Goal: Information Seeking & Learning: Learn about a topic

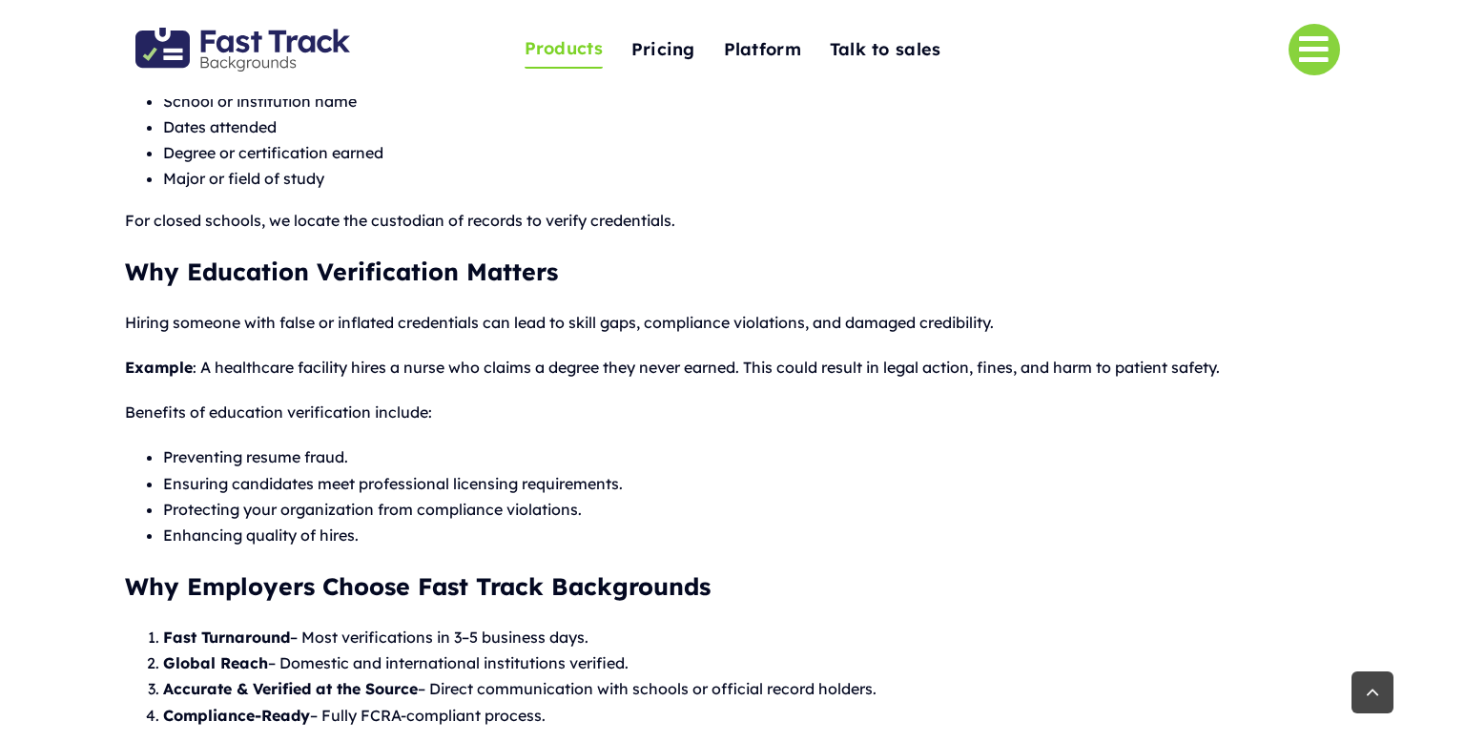
scroll to position [752, 0]
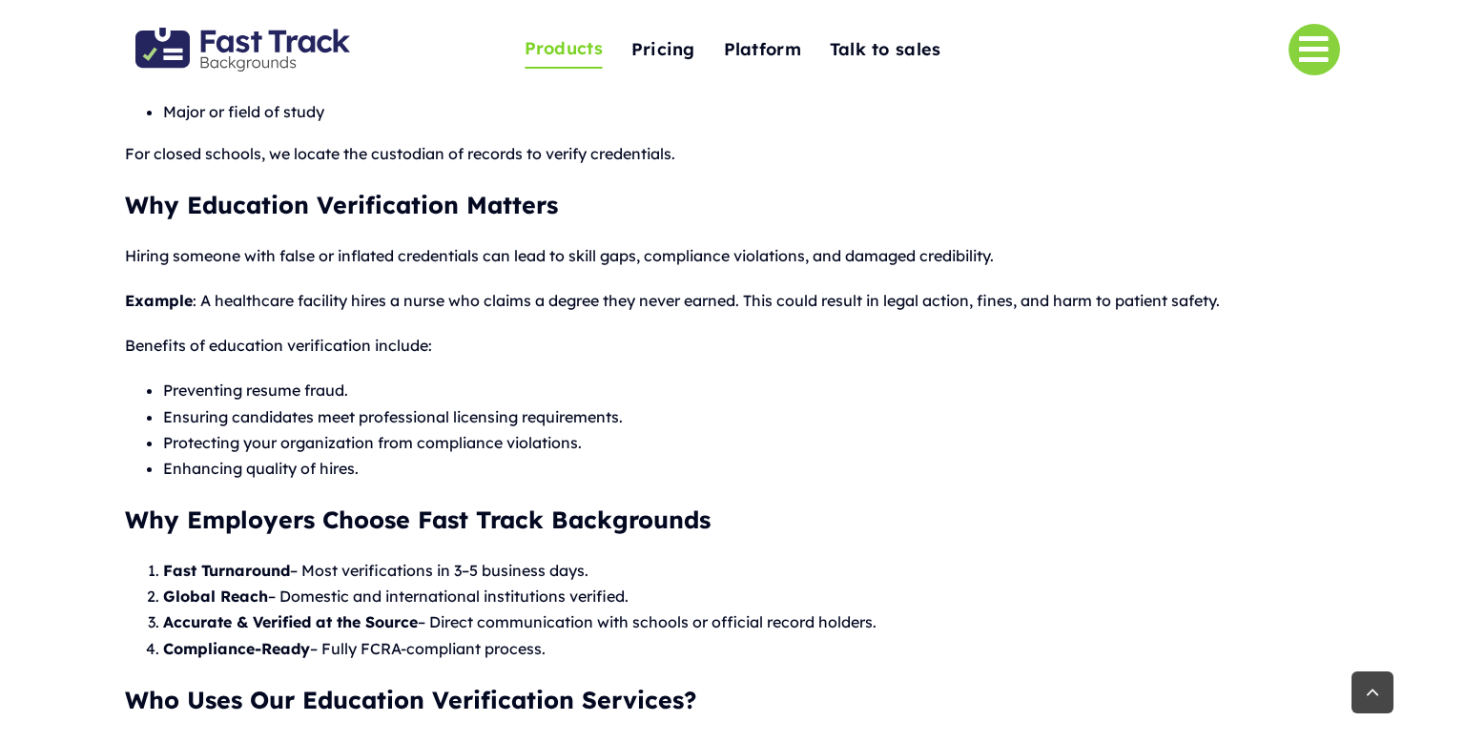
click at [151, 347] on p "Benefits of education verification include:" at bounding box center [732, 346] width 1214 height 26
copy p "Benefits"
click at [0, 403] on div "Education Verification Services Confirm Academic Credentials with Confidence Ed…" at bounding box center [732, 396] width 1465 height 1366
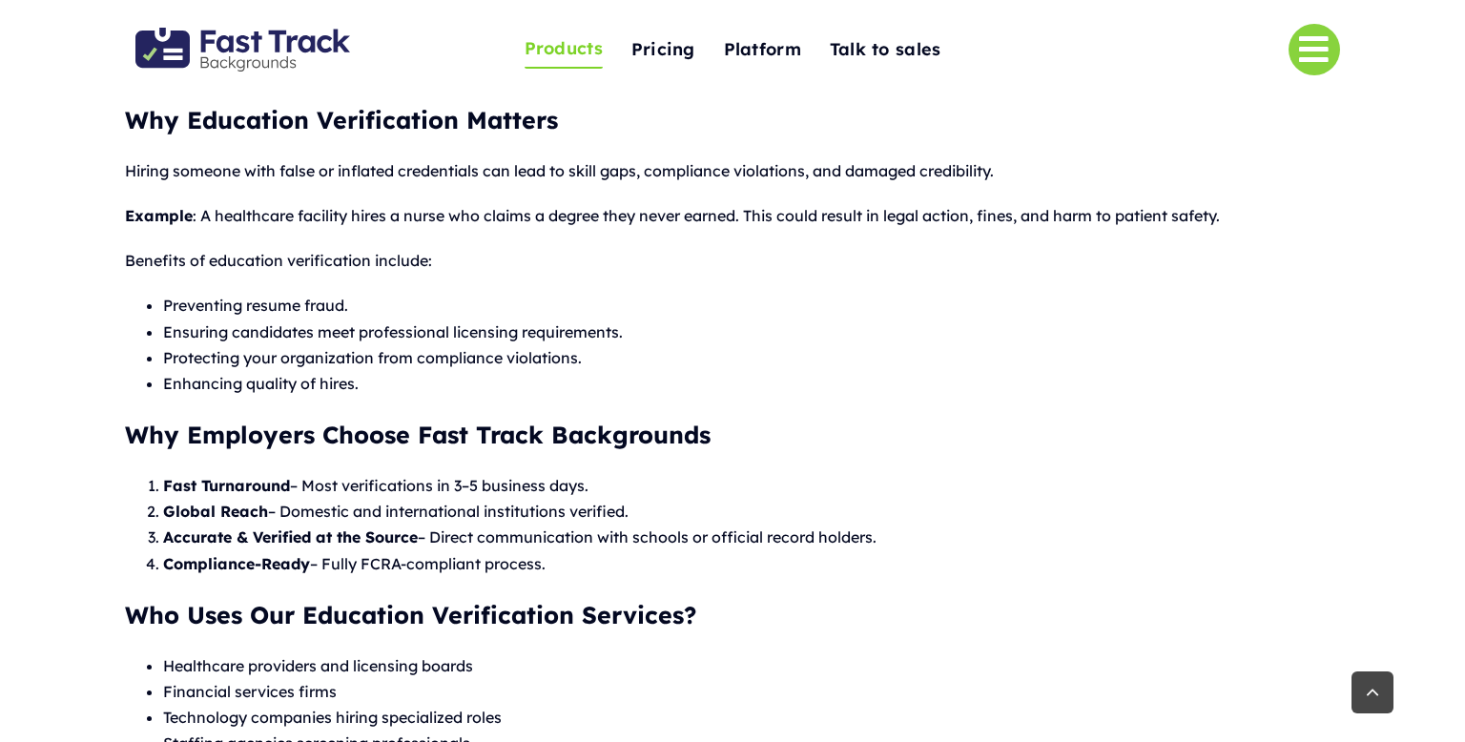
scroll to position [838, 0]
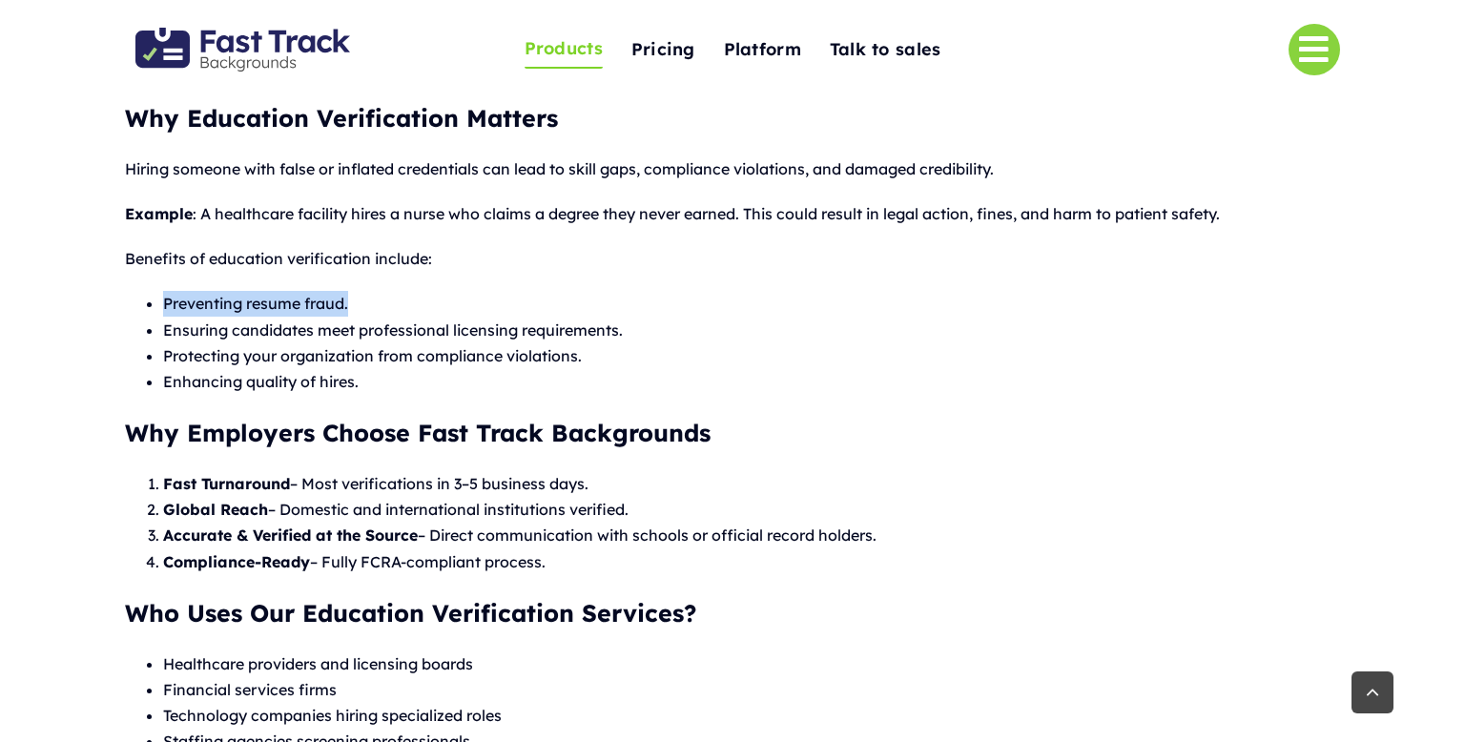
drag, startPoint x: 165, startPoint y: 305, endPoint x: 382, endPoint y: 303, distance: 217.5
click at [382, 303] on li "Preventing resume fraud." at bounding box center [751, 304] width 1176 height 26
copy li "Preventing resume fraud."
drag, startPoint x: 165, startPoint y: 381, endPoint x: 431, endPoint y: 378, distance: 266.1
click at [431, 378] on li "Enhancing quality of hires." at bounding box center [751, 382] width 1176 height 26
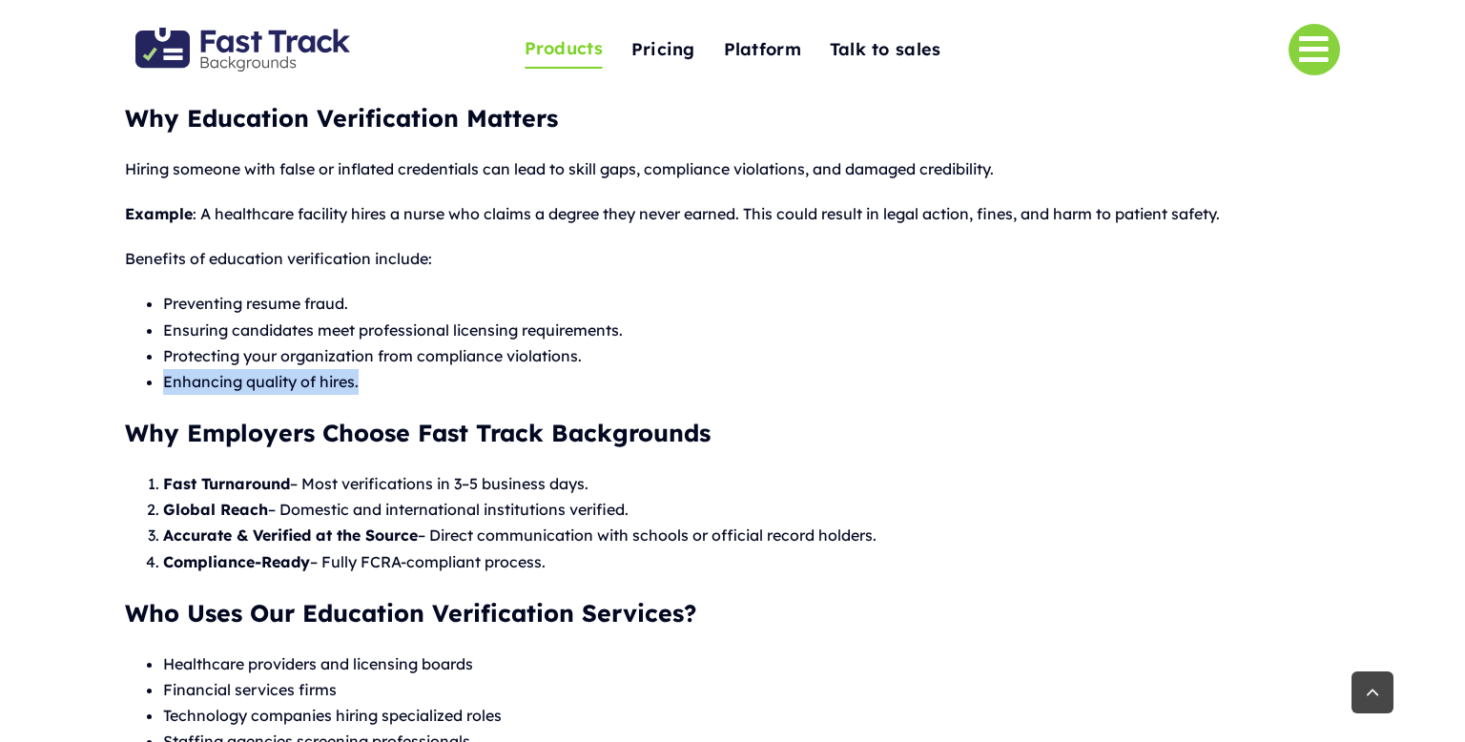
copy li "Enhancing quality of hires."
drag, startPoint x: 165, startPoint y: 301, endPoint x: 393, endPoint y: 297, distance: 228.0
click at [393, 297] on li "Preventing resume fraud." at bounding box center [751, 304] width 1176 height 26
copy li "Preventing resume fraud."
